Goal: Transaction & Acquisition: Purchase product/service

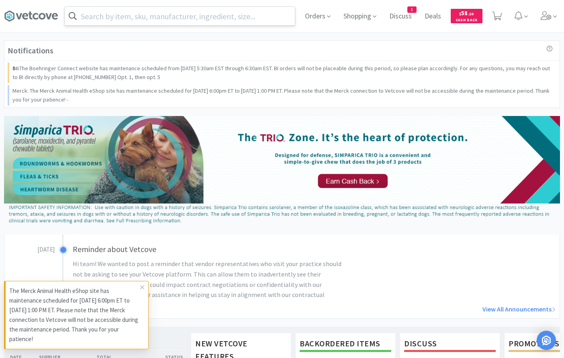
click at [102, 22] on input "text" at bounding box center [180, 16] width 230 height 18
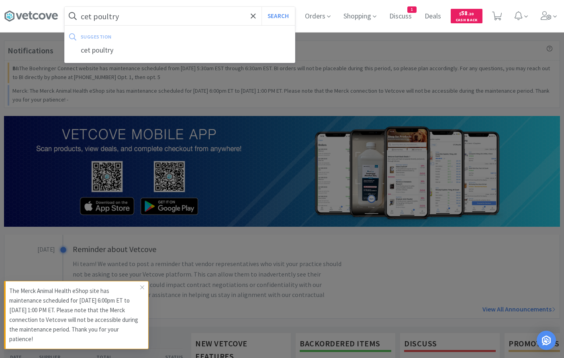
type input "cet poultry"
click at [261, 7] on button "Search" at bounding box center [277, 16] width 33 height 18
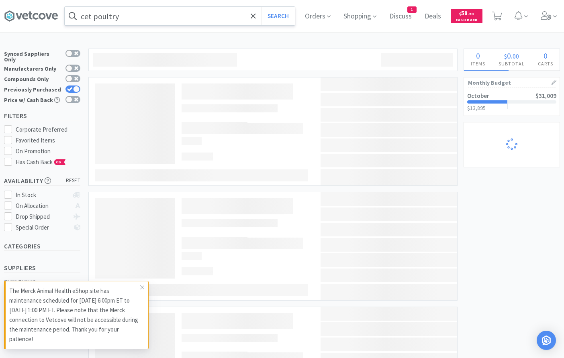
select select "5"
select select "1"
select select "2"
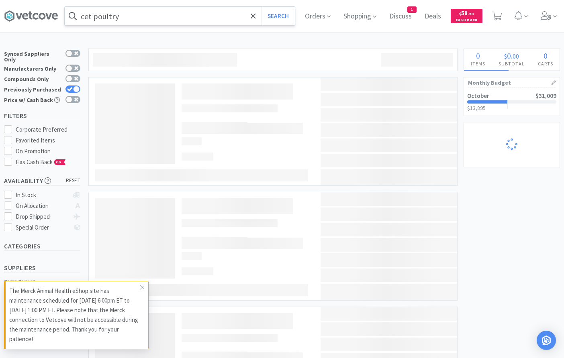
select select "1"
select select "2"
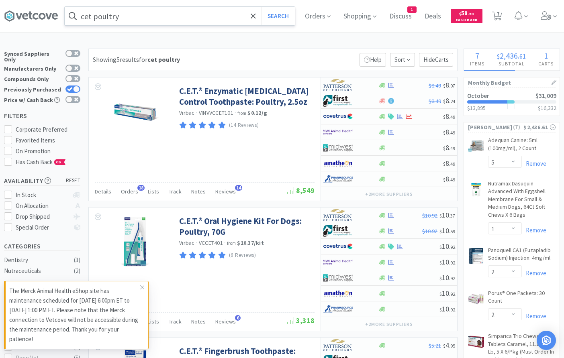
select select "1"
select select "2"
select select "1"
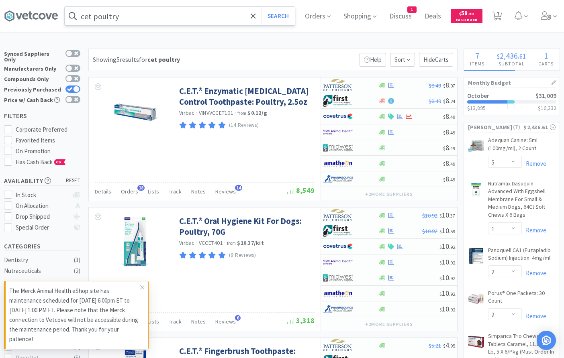
select select "50"
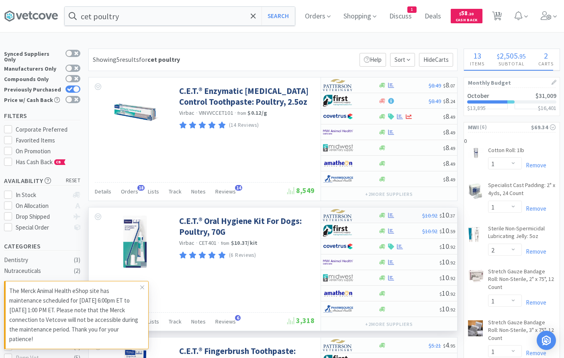
click at [398, 210] on div "$10.92 $ 10 . 37" at bounding box center [389, 216] width 136 height 16
select select "1"
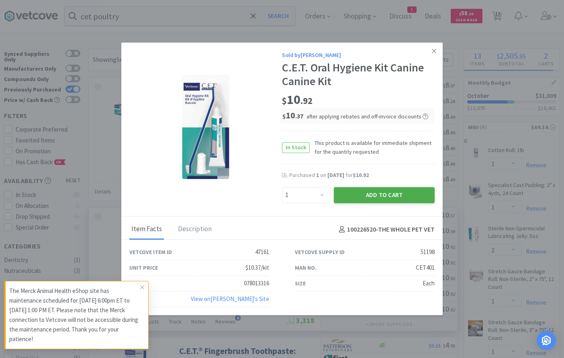
click at [386, 197] on button "Add to Cart" at bounding box center [384, 195] width 101 height 16
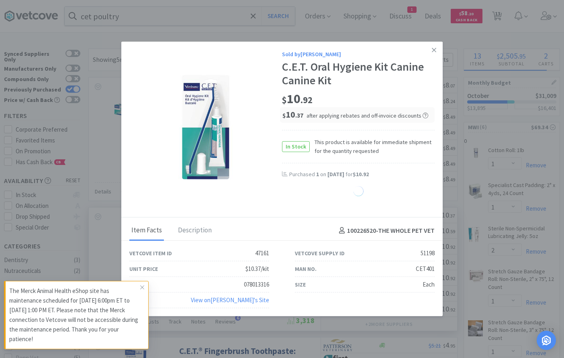
select select "1"
select select "2"
select select "1"
select select "2"
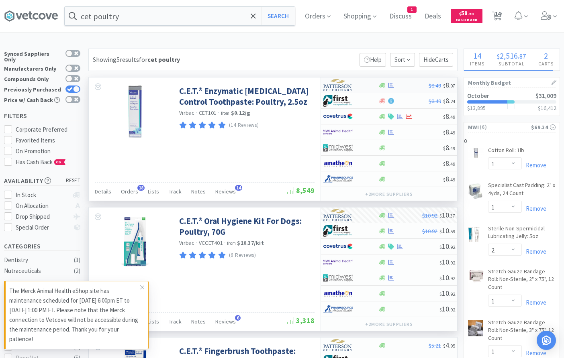
click at [369, 83] on div at bounding box center [350, 85] width 55 height 14
select select "1"
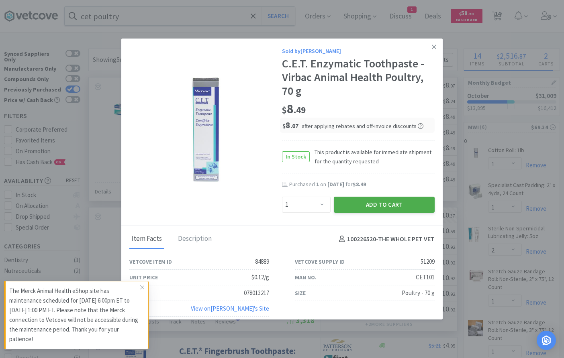
click at [374, 202] on button "Add to Cart" at bounding box center [384, 205] width 101 height 16
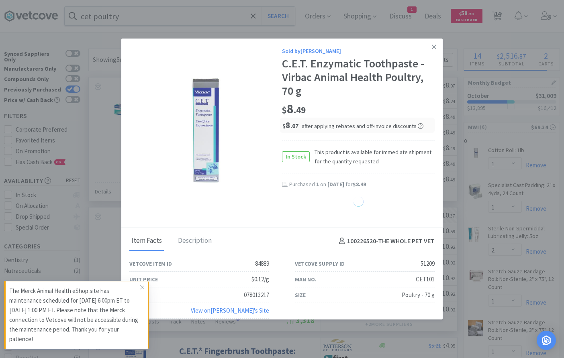
select select "1"
select select "2"
select select "1"
select select "2"
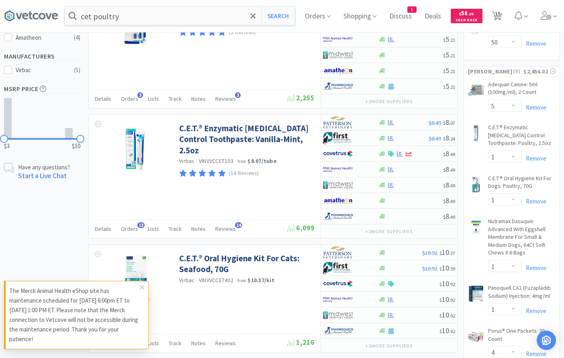
scroll to position [369, 0]
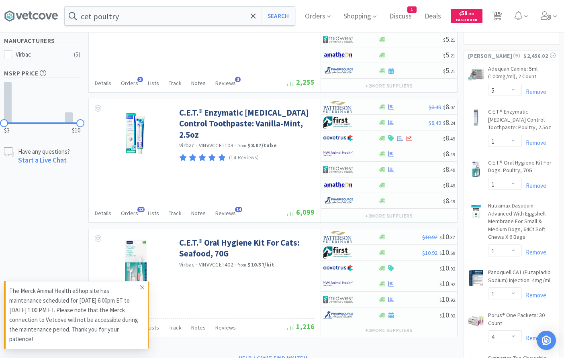
click at [140, 288] on icon at bounding box center [142, 287] width 5 height 6
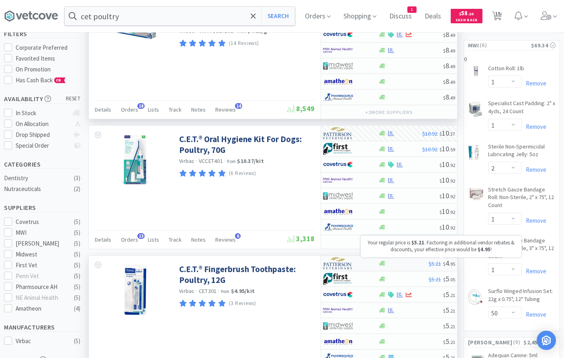
scroll to position [0, 0]
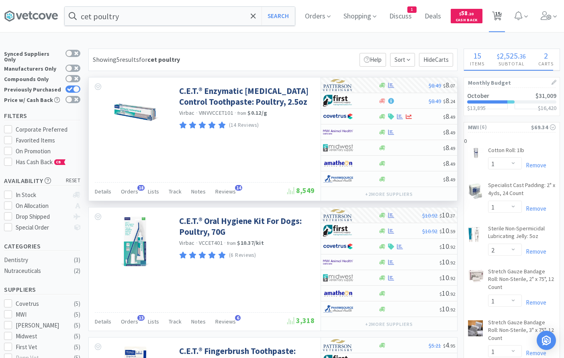
click at [498, 16] on span "15" at bounding box center [498, 14] width 6 height 32
select select "1"
select select "2"
select select "1"
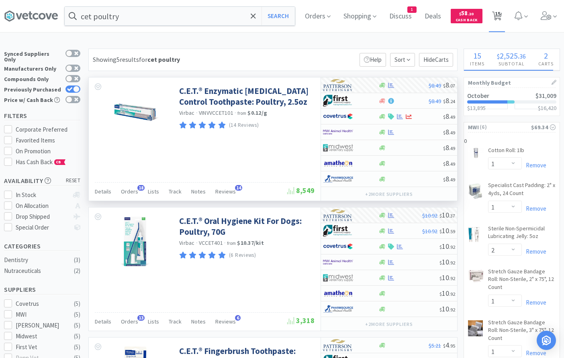
select select "1"
select select "50"
select select "5"
select select "1"
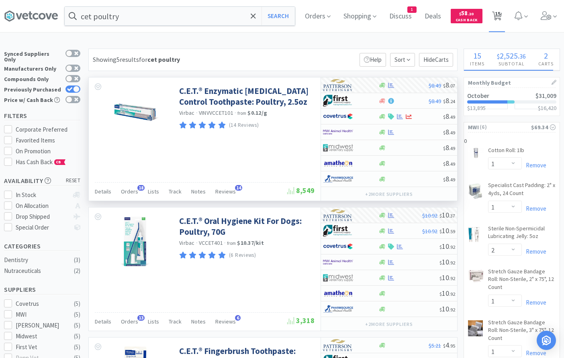
select select "1"
select select "2"
select select "1"
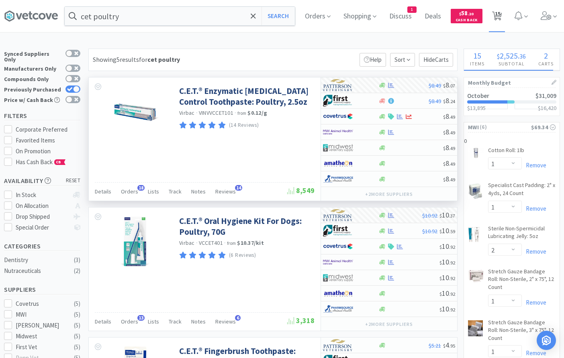
select select "2"
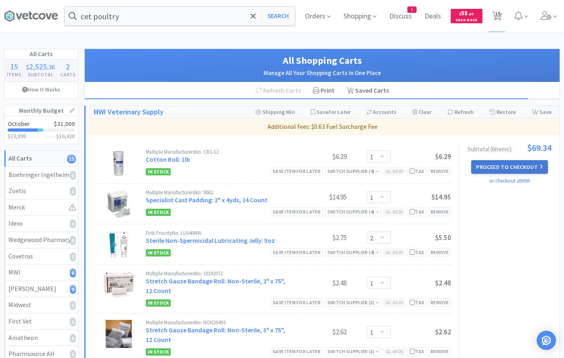
click at [521, 166] on button "Proceed to Checkout" at bounding box center [509, 167] width 76 height 14
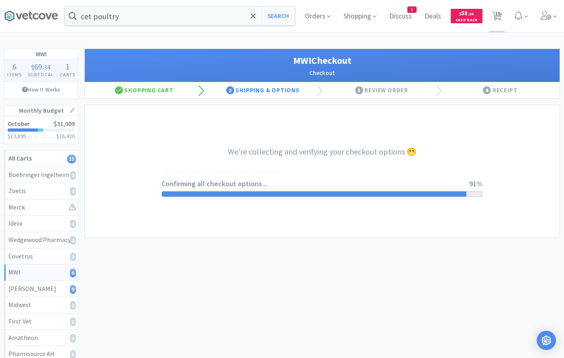
select select "STD_"
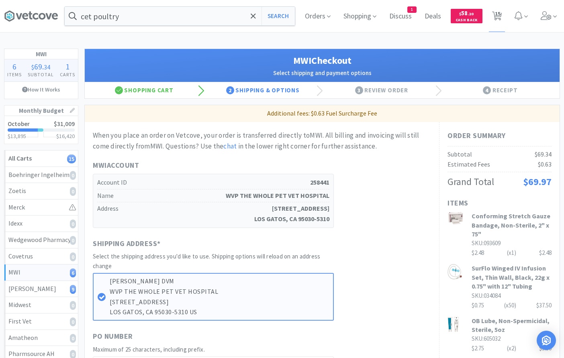
click at [365, 45] on div "cet poultry Search Orders Shopping Discuss Discuss 1 Deals Deals $ 58 . 20 Cash…" at bounding box center [282, 342] width 564 height 684
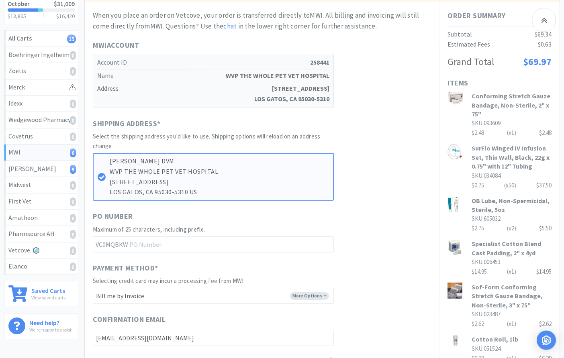
scroll to position [164, 0]
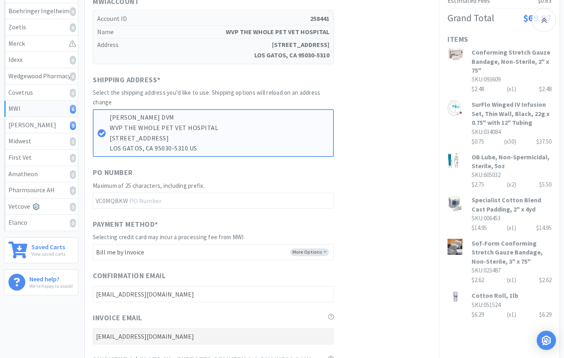
click at [460, 205] on img at bounding box center [454, 204] width 15 height 16
click at [378, 117] on div "Shipping Address * Select the shipping address you'd like to use. Shipping opti…" at bounding box center [262, 115] width 338 height 83
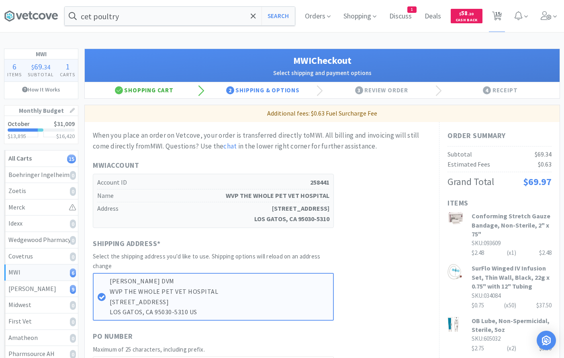
click at [155, 93] on div "Shopping Cart" at bounding box center [144, 90] width 119 height 16
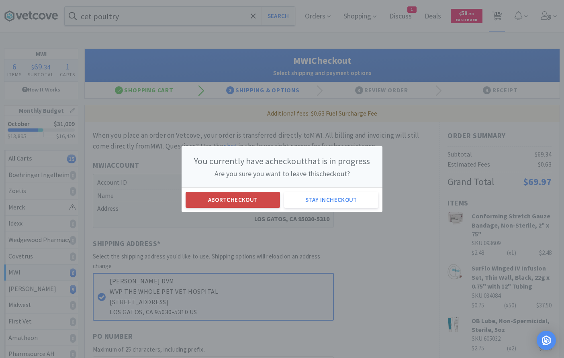
click at [254, 196] on button "Abort checkout" at bounding box center [233, 200] width 94 height 16
select select "1"
select select "2"
select select "1"
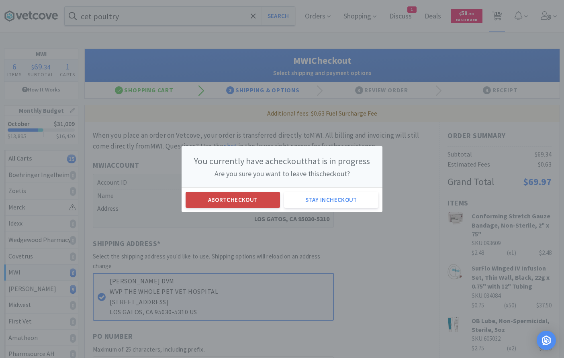
select select "1"
select select "50"
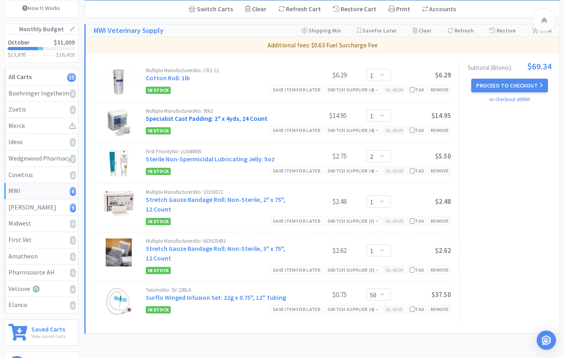
scroll to position [82, 0]
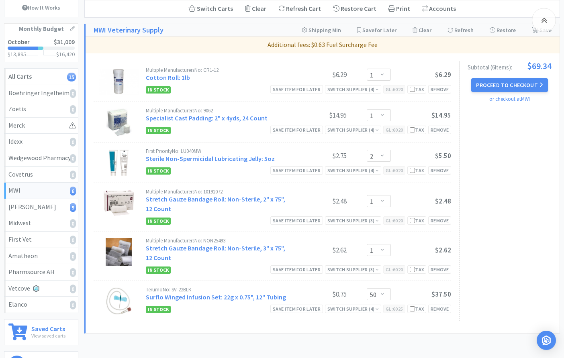
click at [273, 69] on div "Multiple Manufacturers No: CR1-12" at bounding box center [216, 69] width 141 height 5
click at [246, 77] on div "Multiple Manufacturers No: CR1-12 Cotton Roll: 1lb" at bounding box center [216, 74] width 141 height 15
click at [227, 343] on div "MWI Shopping Cart Manage, update, and checkout with MWI directly on Vetcove Swi…" at bounding box center [322, 171] width 476 height 409
click at [481, 155] on div "Subtotal ( 6 item s ): $69.34 Proceed to Checkout or checkout at MWI" at bounding box center [505, 191] width 92 height 260
click at [500, 159] on div "Subtotal ( 6 item s ): $69.34 Proceed to Checkout or checkout at MWI" at bounding box center [505, 191] width 92 height 260
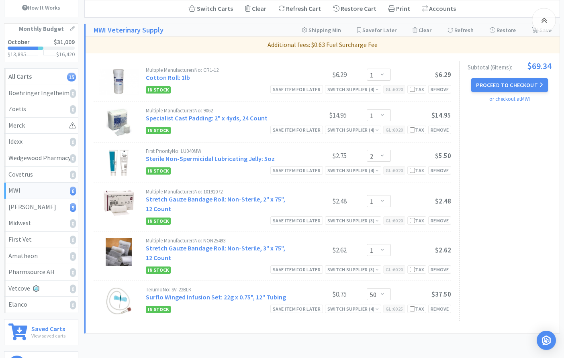
click at [495, 149] on div "Subtotal ( 6 item s ): $69.34 Proceed to Checkout or checkout at MWI" at bounding box center [505, 191] width 92 height 260
click at [490, 174] on div "Subtotal ( 6 item s ): $69.34 Proceed to Checkout or checkout at MWI" at bounding box center [505, 191] width 92 height 260
click at [545, 185] on div "Subtotal ( 6 item s ): $69.34 Proceed to Checkout or checkout at MWI" at bounding box center [505, 191] width 92 height 260
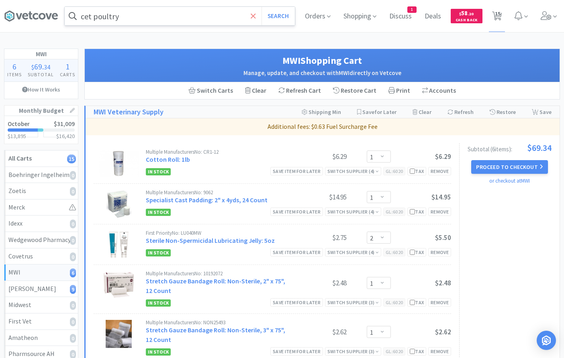
click at [254, 16] on icon at bounding box center [253, 16] width 5 height 8
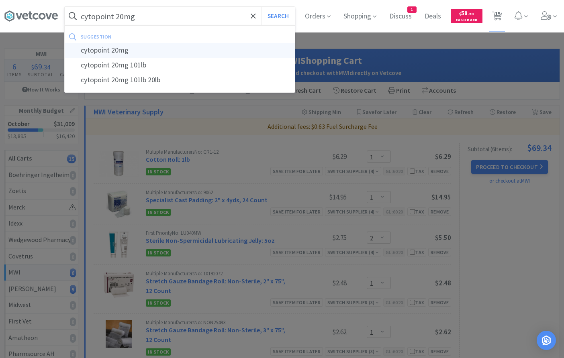
type input "cytopoint 20mg"
click at [181, 46] on div "cytopoint 20mg" at bounding box center [180, 50] width 230 height 15
select select "1"
select select "2"
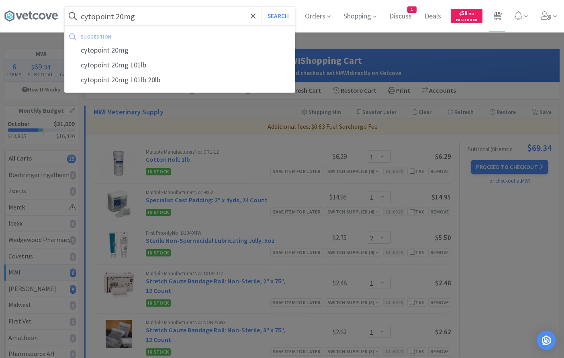
select select "1"
select select "50"
select select "5"
select select "1"
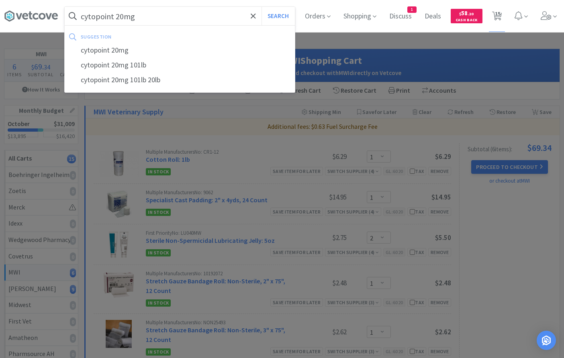
select select "1"
select select "2"
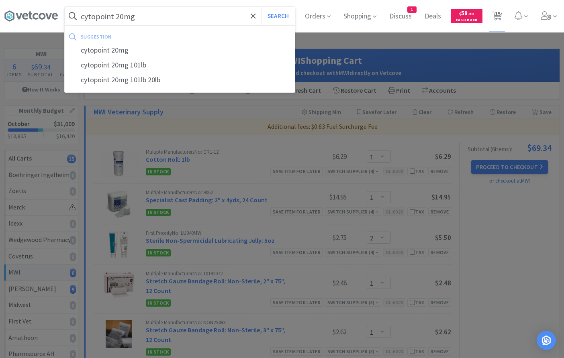
select select "1"
select select "2"
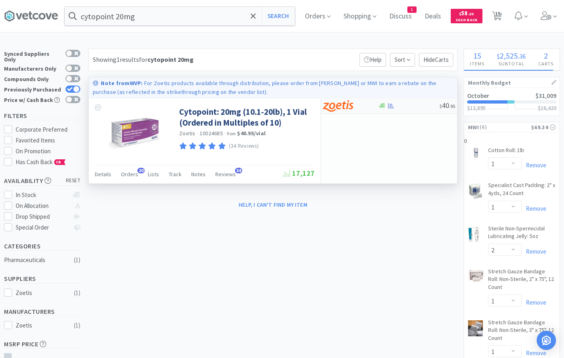
click at [365, 103] on div at bounding box center [345, 106] width 44 height 14
select select "10"
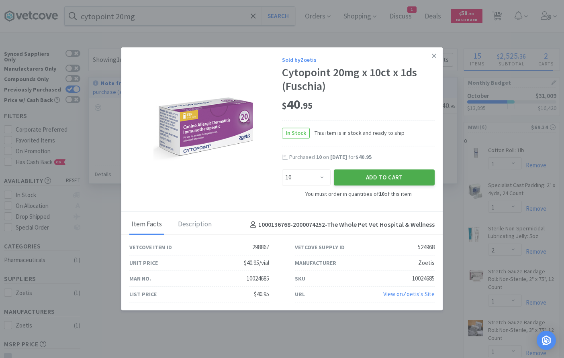
click at [355, 176] on button "Add to Cart" at bounding box center [384, 177] width 101 height 16
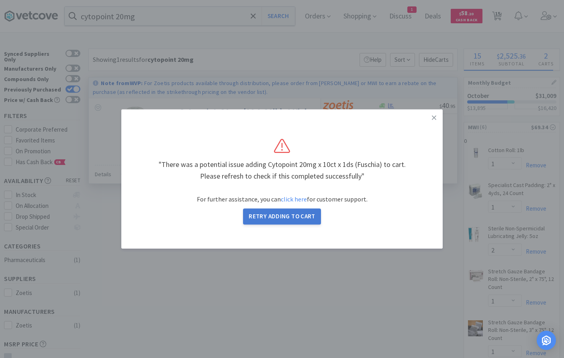
select select "10"
select select "1"
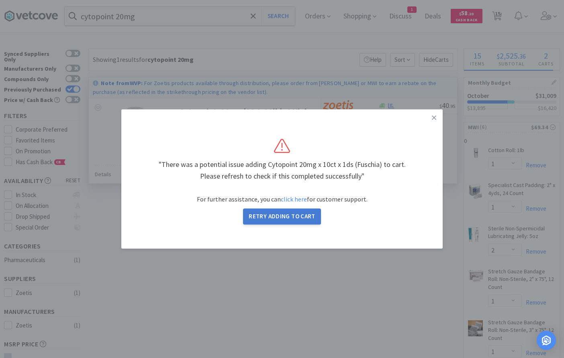
select select "1"
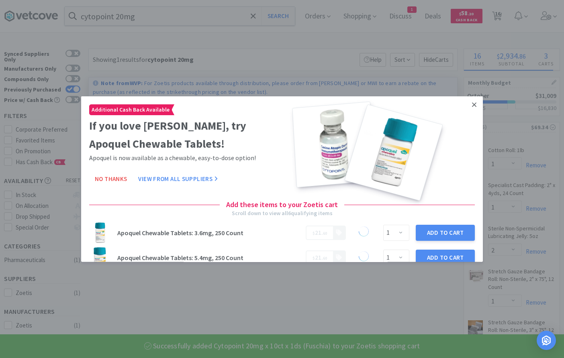
click at [472, 102] on link at bounding box center [474, 104] width 14 height 17
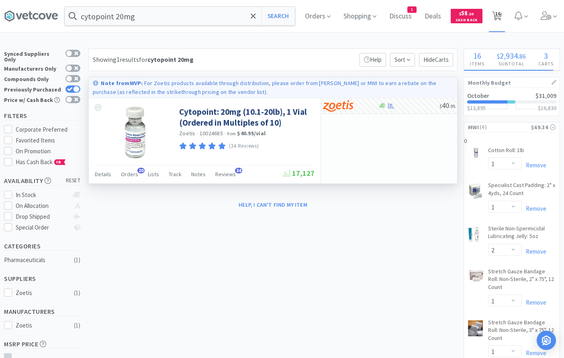
click at [500, 15] on span "16" at bounding box center [498, 14] width 6 height 32
select select "10"
select select "1"
select select "2"
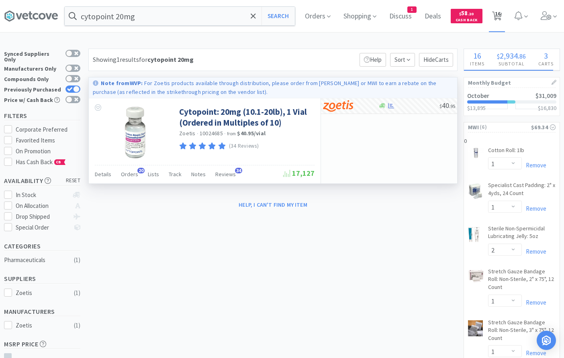
select select "1"
select select "50"
select select "5"
select select "1"
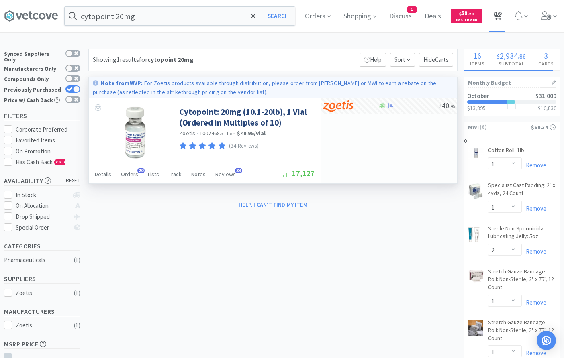
select select "1"
select select "2"
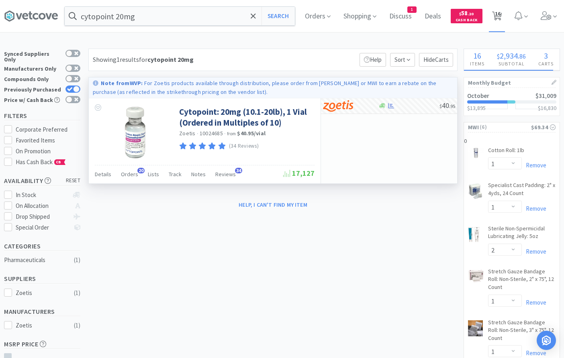
select select "1"
select select "2"
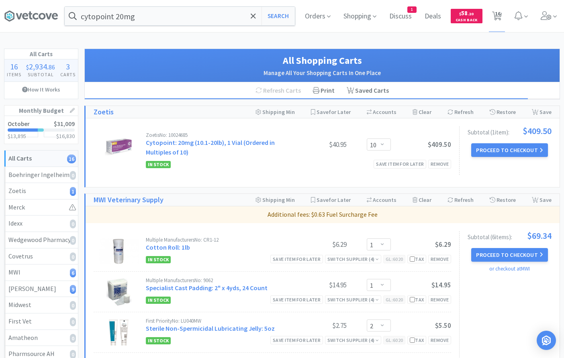
click at [502, 90] on div "Refresh Carts Print Saved Carts" at bounding box center [322, 90] width 475 height 17
click at [496, 255] on button "Proceed to Checkout" at bounding box center [509, 255] width 76 height 14
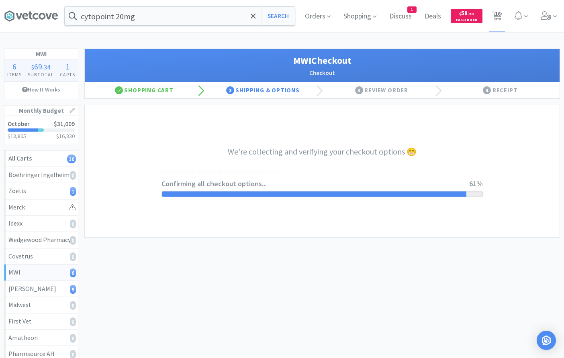
select select "STD_"
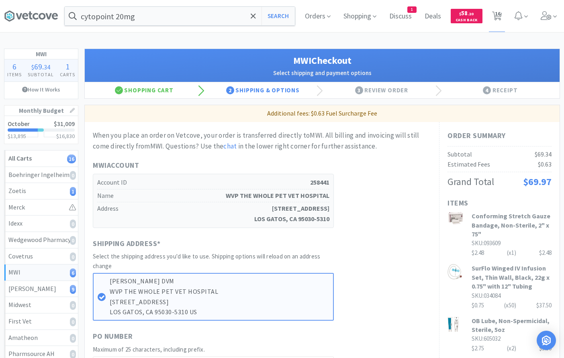
click at [461, 55] on h1 "MWI Checkout" at bounding box center [322, 60] width 459 height 15
click at [482, 55] on h1 "MWI Checkout" at bounding box center [322, 60] width 459 height 15
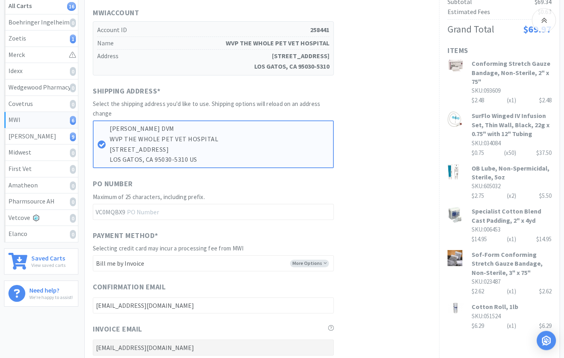
scroll to position [205, 0]
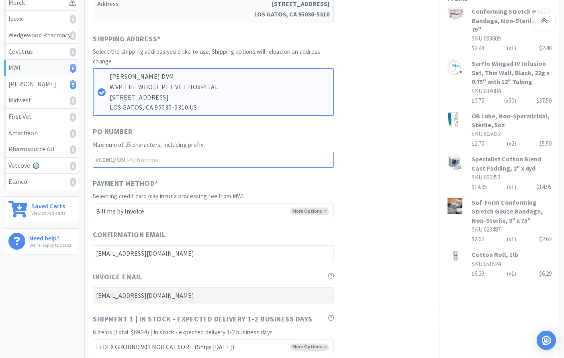
click at [197, 163] on input "text" at bounding box center [213, 160] width 241 height 16
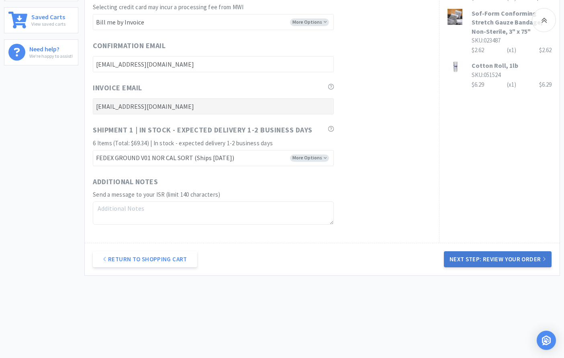
type input "25101003"
click at [484, 260] on button "Next Step: Review Your Order" at bounding box center [498, 259] width 108 height 16
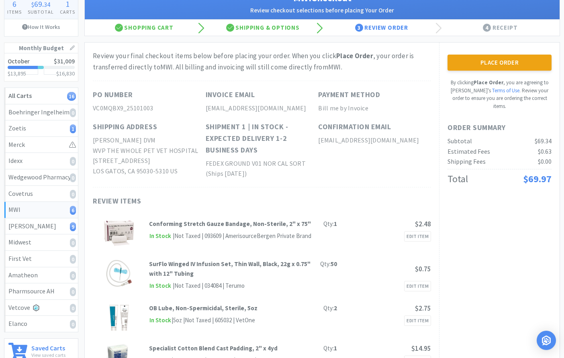
scroll to position [82, 0]
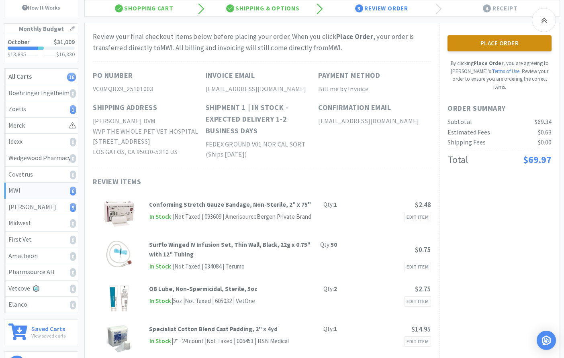
click at [536, 42] on button "Place Order" at bounding box center [499, 43] width 104 height 16
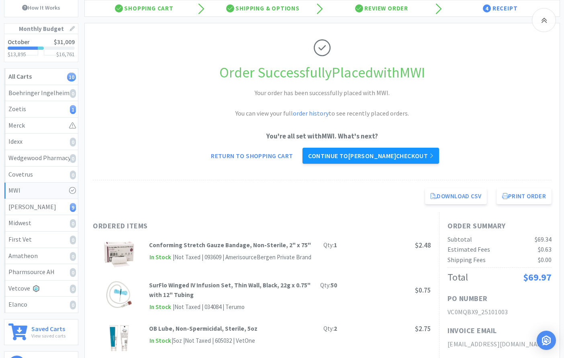
click at [408, 154] on link "Continue to [PERSON_NAME] checkout" at bounding box center [370, 156] width 136 height 16
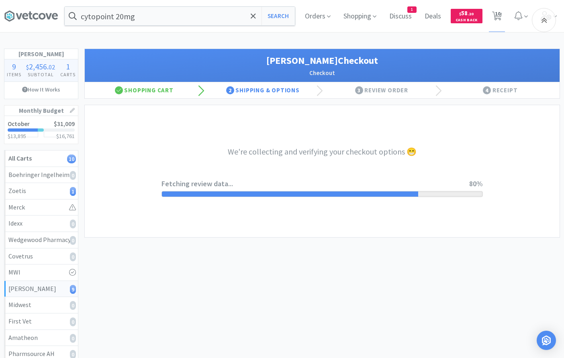
select select "1"
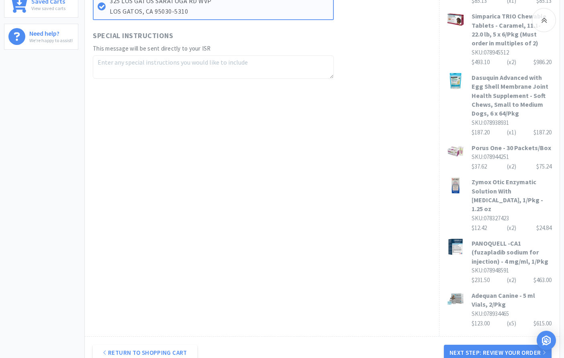
scroll to position [451, 0]
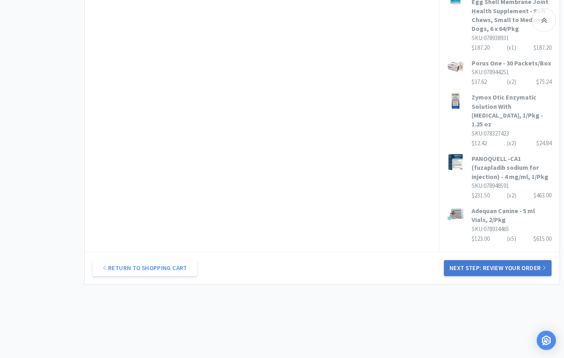
click at [468, 260] on button "Next Step: Review Your Order" at bounding box center [498, 268] width 108 height 16
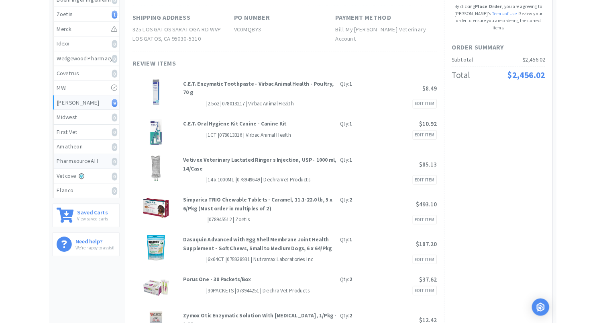
scroll to position [0, 0]
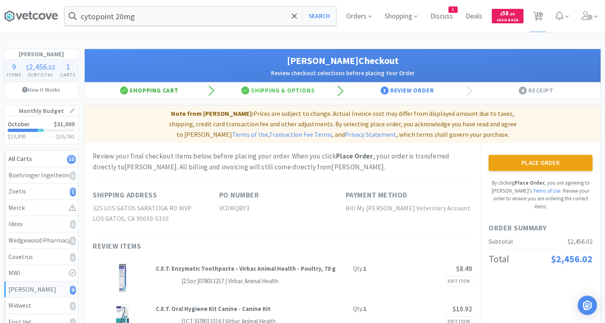
click at [137, 90] on div "Shopping Cart" at bounding box center [149, 90] width 129 height 16
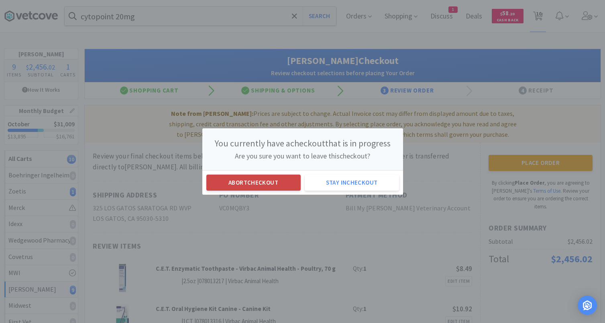
click at [269, 189] on button "Abort checkout" at bounding box center [253, 182] width 94 height 16
select select "5"
select select "1"
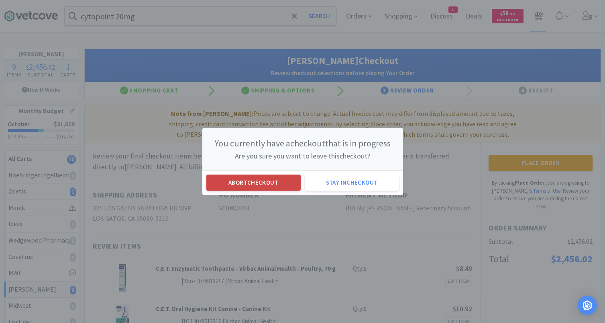
select select "2"
select select "1"
select select "2"
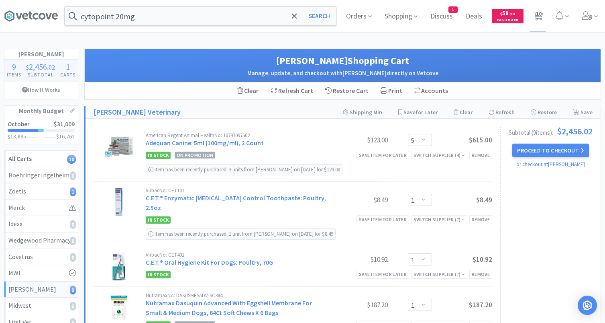
click at [323, 131] on div "American Regent Animal Health No: 10797097502 Adequan Canine: 5ml (100mg/ml), 2…" at bounding box center [293, 154] width 399 height 55
click at [327, 185] on div "Virbac No: CET101 C.E.T.® Enzymatic [MEDICAL_DATA] Control Toothpaste: Poultry,…" at bounding box center [293, 214] width 399 height 64
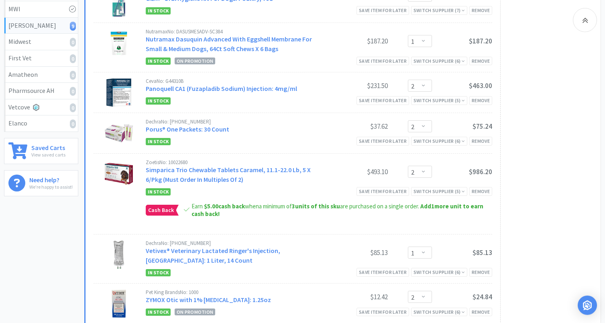
scroll to position [287, 0]
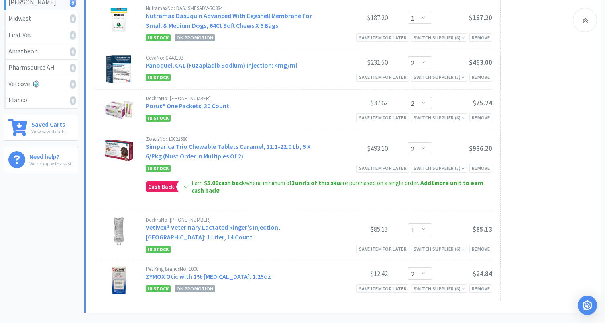
click at [331, 186] on div "Zoetis No: 10022680 Simparica Trio Chewable Tablets Caramel, 11.1-22.0 Lb, 5 X …" at bounding box center [319, 170] width 347 height 68
click at [297, 96] on div "Dechra No: [PHONE_NUMBER]" at bounding box center [237, 98] width 182 height 5
click at [312, 186] on div "Zoetis No: 10022680 Simparica Trio Chewable Tablets Caramel, 11.1-22.0 Lb, 5 X …" at bounding box center [319, 170] width 347 height 68
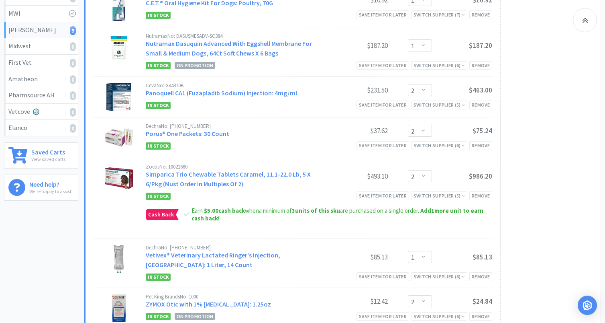
scroll to position [246, 0]
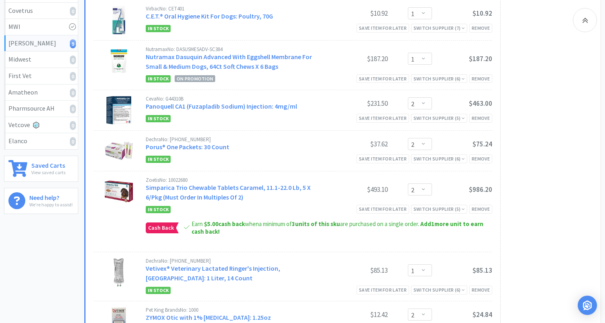
click at [338, 117] on div "Ceva No: G44310B Panoquell CA1 (Fuzapladib Sodium) Injection: 4mg/ml $231.50 En…" at bounding box center [293, 110] width 399 height 40
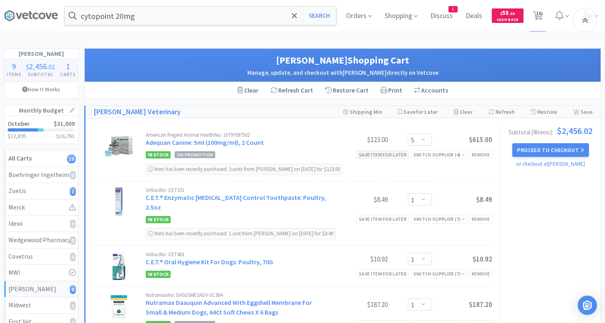
scroll to position [0, 0]
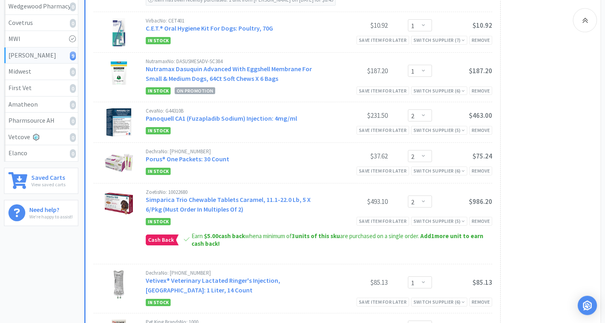
scroll to position [246, 0]
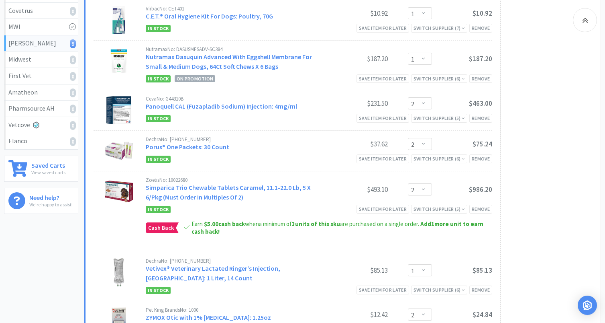
click at [545, 137] on div "Subtotal ( 9 item s ): $2,456.02 Proceed to Checkout or checkout at [PERSON_NAM…" at bounding box center [546, 111] width 92 height 460
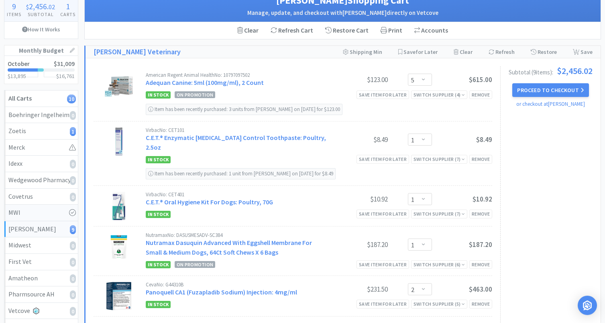
scroll to position [82, 0]
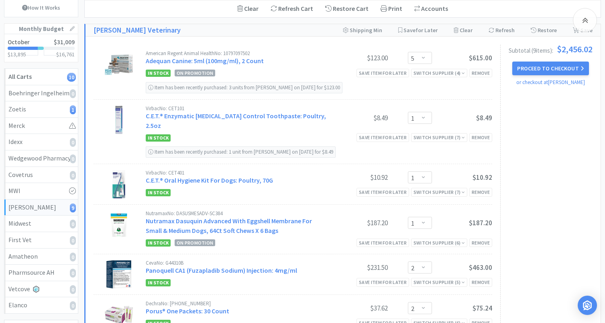
click at [510, 212] on div "Subtotal ( 9 item s ): $2,456.02 Proceed to Checkout or checkout at [PERSON_NAM…" at bounding box center [546, 275] width 92 height 460
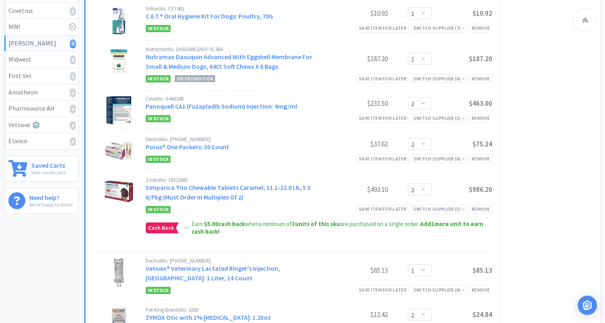
scroll to position [287, 0]
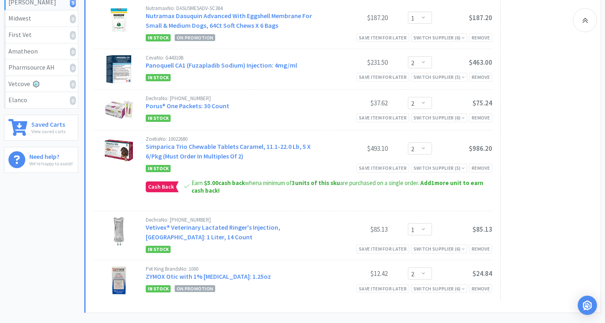
click at [544, 156] on div "Subtotal ( 9 item s ): $2,456.02 Proceed to Checkout or checkout at [PERSON_NAM…" at bounding box center [546, 70] width 92 height 460
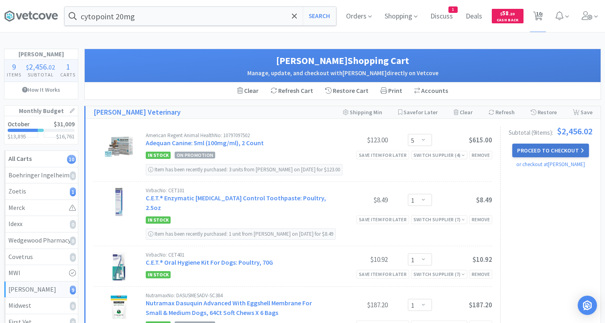
click at [556, 147] on button "Proceed to Checkout" at bounding box center [550, 150] width 76 height 14
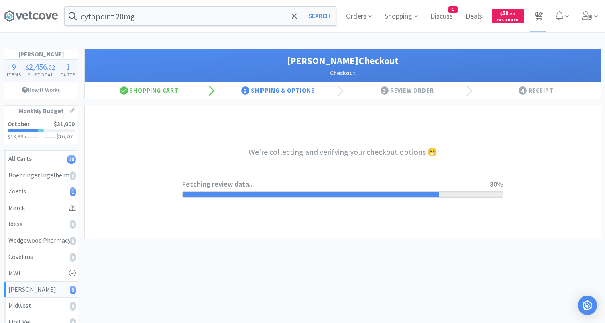
select select "1"
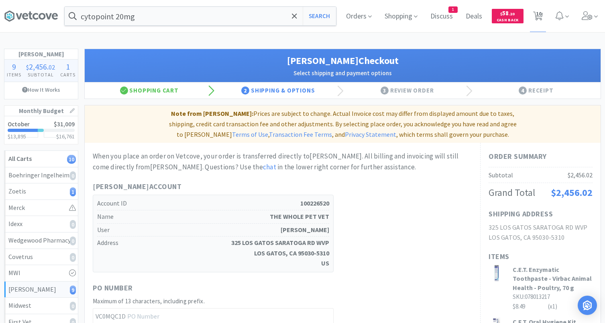
scroll to position [164, 0]
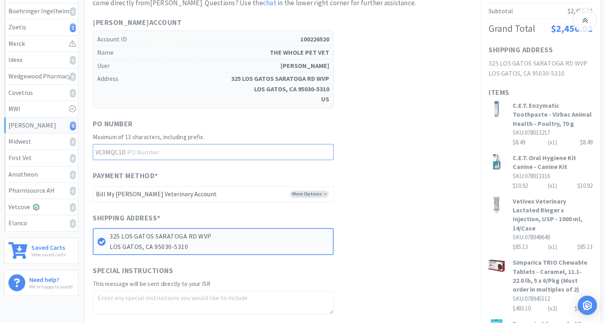
click at [142, 144] on input "text" at bounding box center [213, 152] width 241 height 16
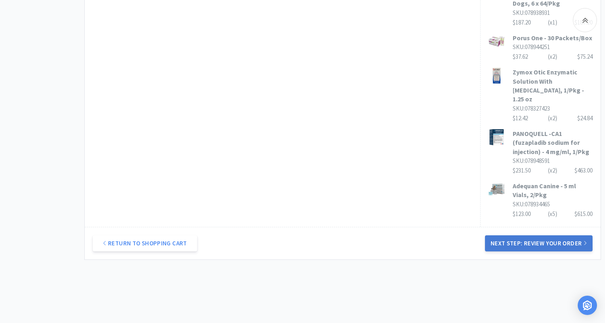
type input "25101004"
click at [510, 235] on button "Next Step: Review Your Order" at bounding box center [539, 243] width 108 height 16
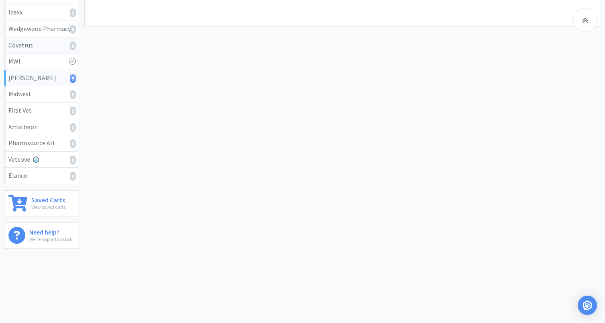
scroll to position [0, 0]
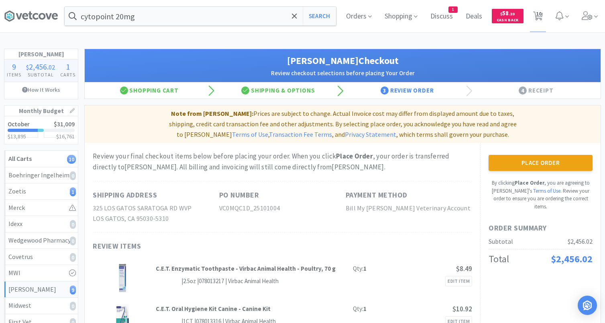
click at [408, 154] on div "Review your final checkout items below before placing your order. When you clic…" at bounding box center [283, 162] width 380 height 22
click at [502, 155] on button "Place Order" at bounding box center [541, 163] width 104 height 16
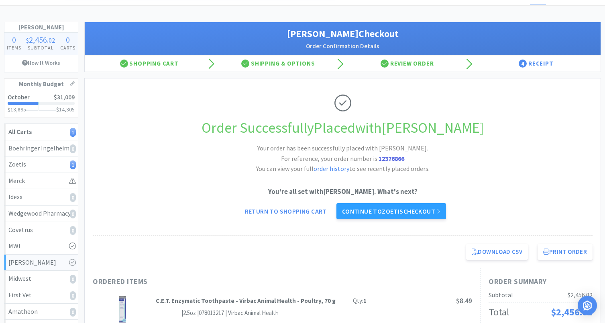
scroll to position [41, 0]
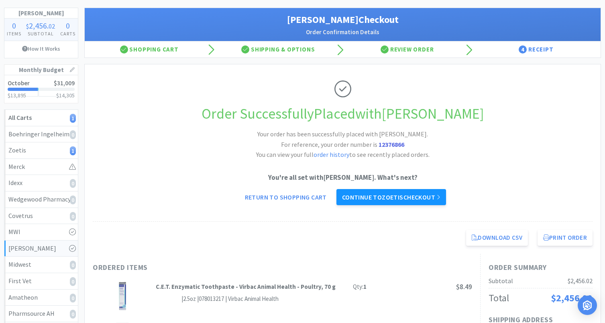
click at [416, 196] on link "Continue to Zoetis checkout" at bounding box center [392, 197] width 110 height 16
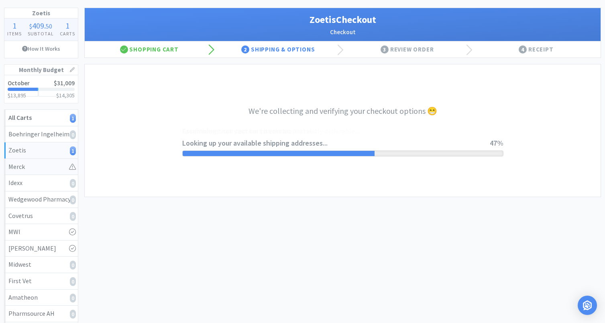
select select "invoice"
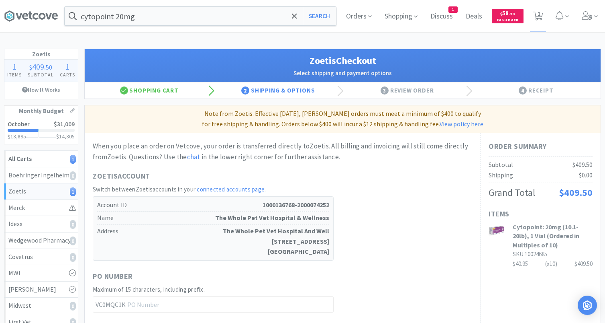
click at [390, 58] on h1 "Zoetis Checkout" at bounding box center [343, 60] width 500 height 15
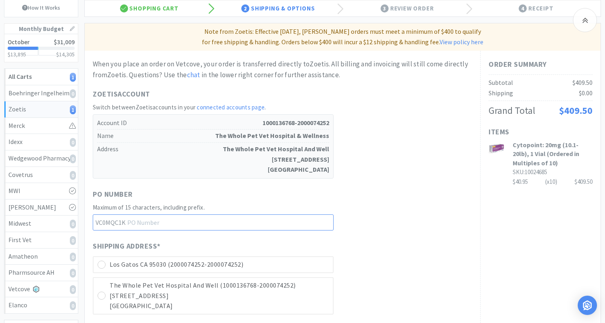
click at [162, 216] on input "text" at bounding box center [213, 222] width 241 height 16
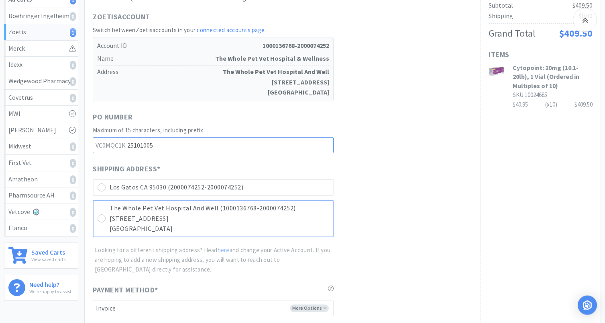
scroll to position [164, 0]
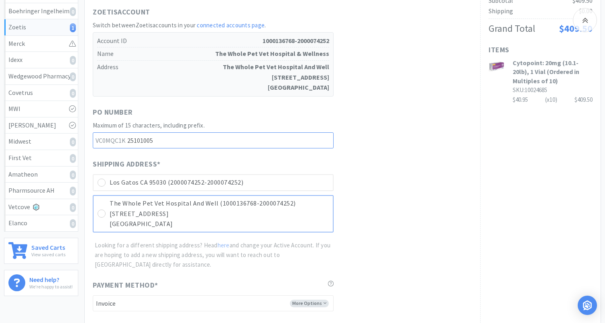
type input "25101005"
click at [106, 215] on div "The Whole Pet Vet Hospital And Well (1000136768-2000074252) [STREET_ADDRESS]" at bounding box center [213, 213] width 241 height 37
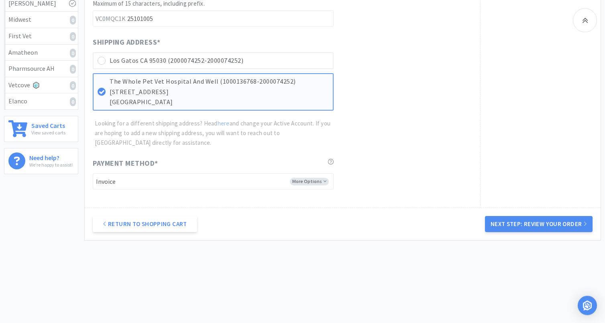
scroll to position [286, 0]
click at [507, 223] on button "Next Step: Review Your Order" at bounding box center [539, 224] width 108 height 16
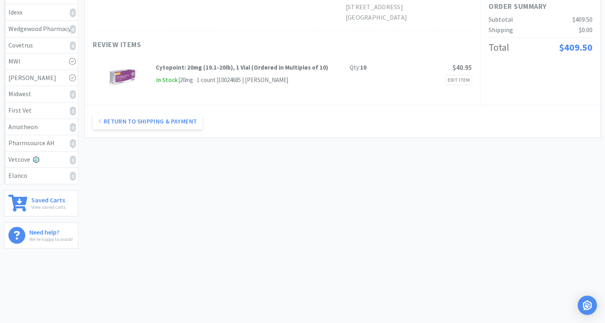
scroll to position [0, 0]
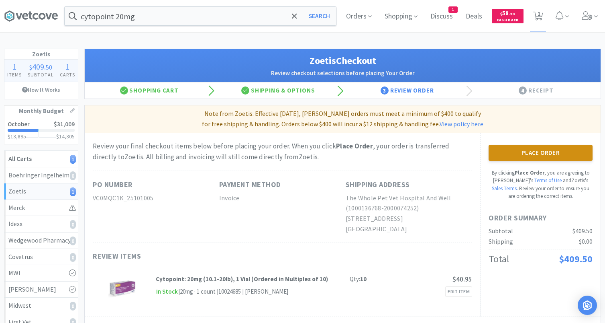
click at [511, 150] on button "Place Order" at bounding box center [541, 153] width 104 height 16
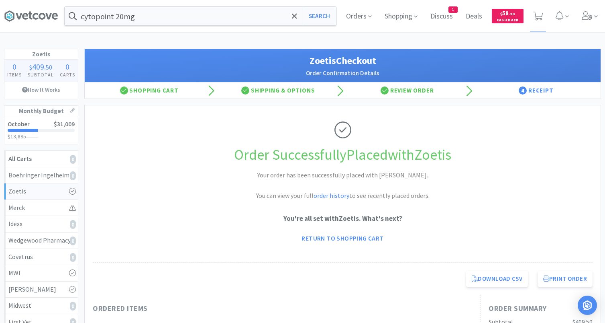
click at [424, 37] on div "cytopoint 20mg Search Orders Shopping Discuss Discuss 1 Deals Deals $ 58 . 20 C…" at bounding box center [302, 257] width 605 height 515
